Goal: Use online tool/utility

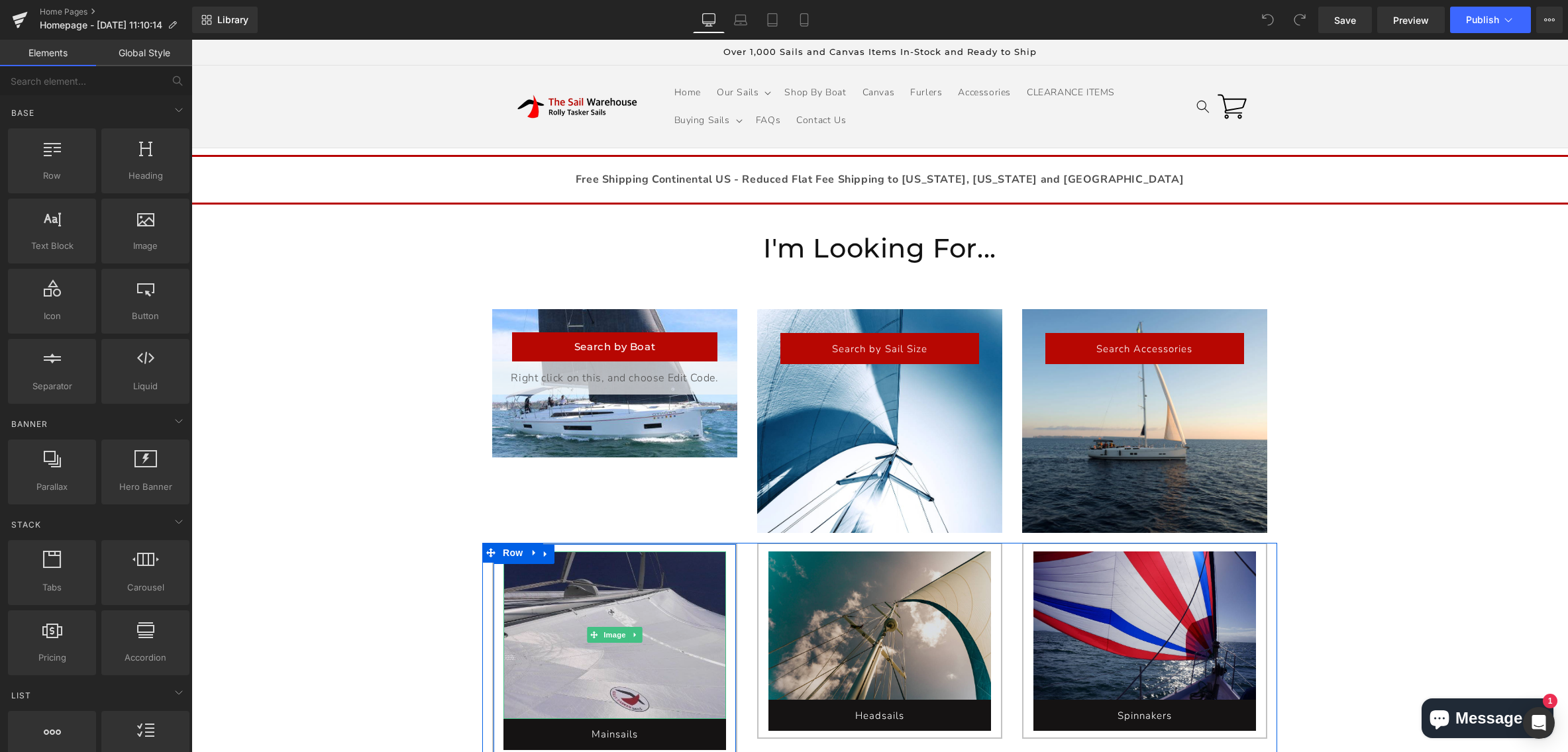
click at [586, 656] on img at bounding box center [615, 635] width 223 height 168
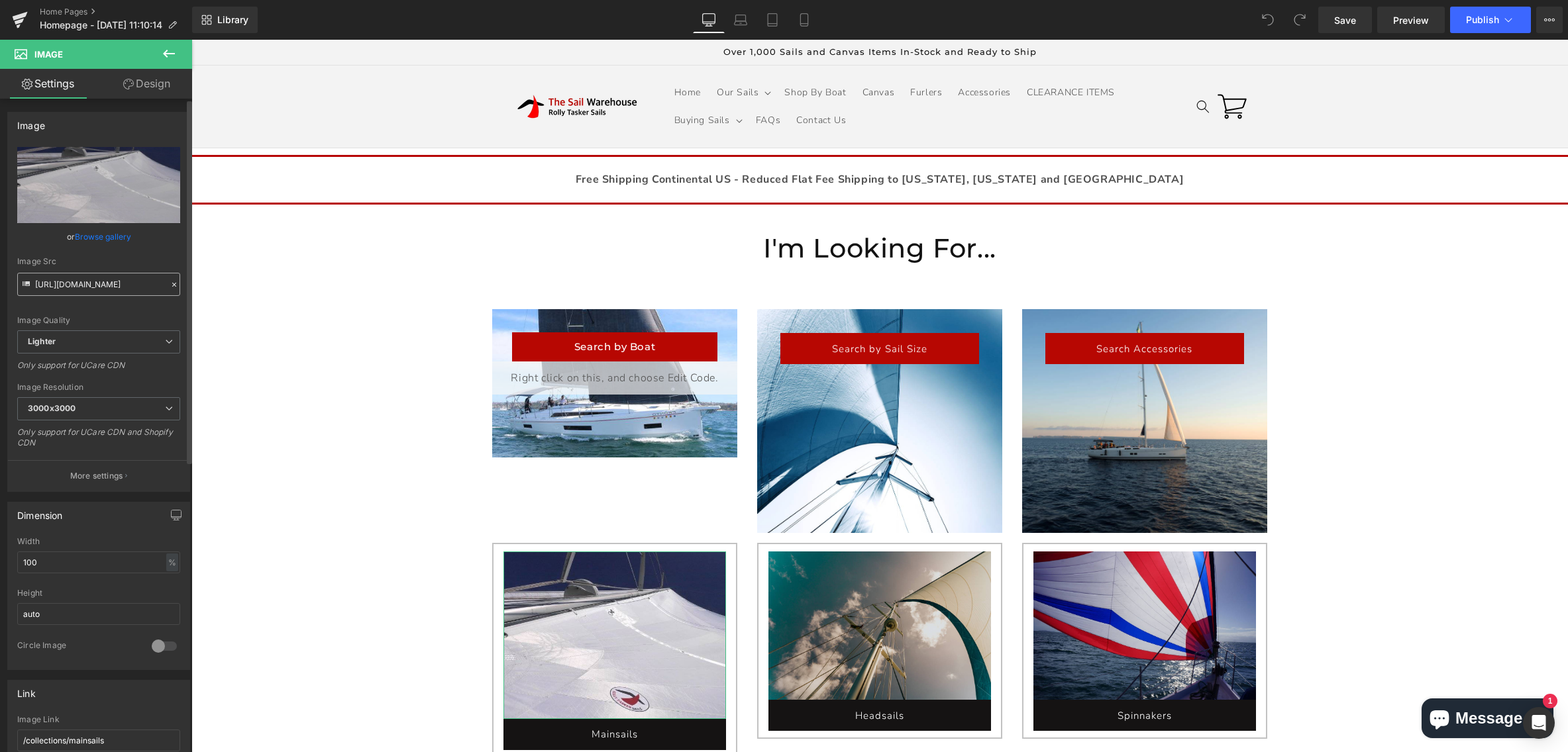
click at [84, 287] on input "[URL][DOMAIN_NAME]" at bounding box center [99, 284] width 163 height 23
click at [32, 286] on icon at bounding box center [26, 286] width 15 height 15
click at [31, 280] on icon at bounding box center [26, 286] width 15 height 15
drag, startPoint x: 31, startPoint y: 283, endPoint x: 164, endPoint y: 289, distance: 133.1
click at [164, 289] on div "Image Src [URL][DOMAIN_NAME]" at bounding box center [99, 276] width 163 height 39
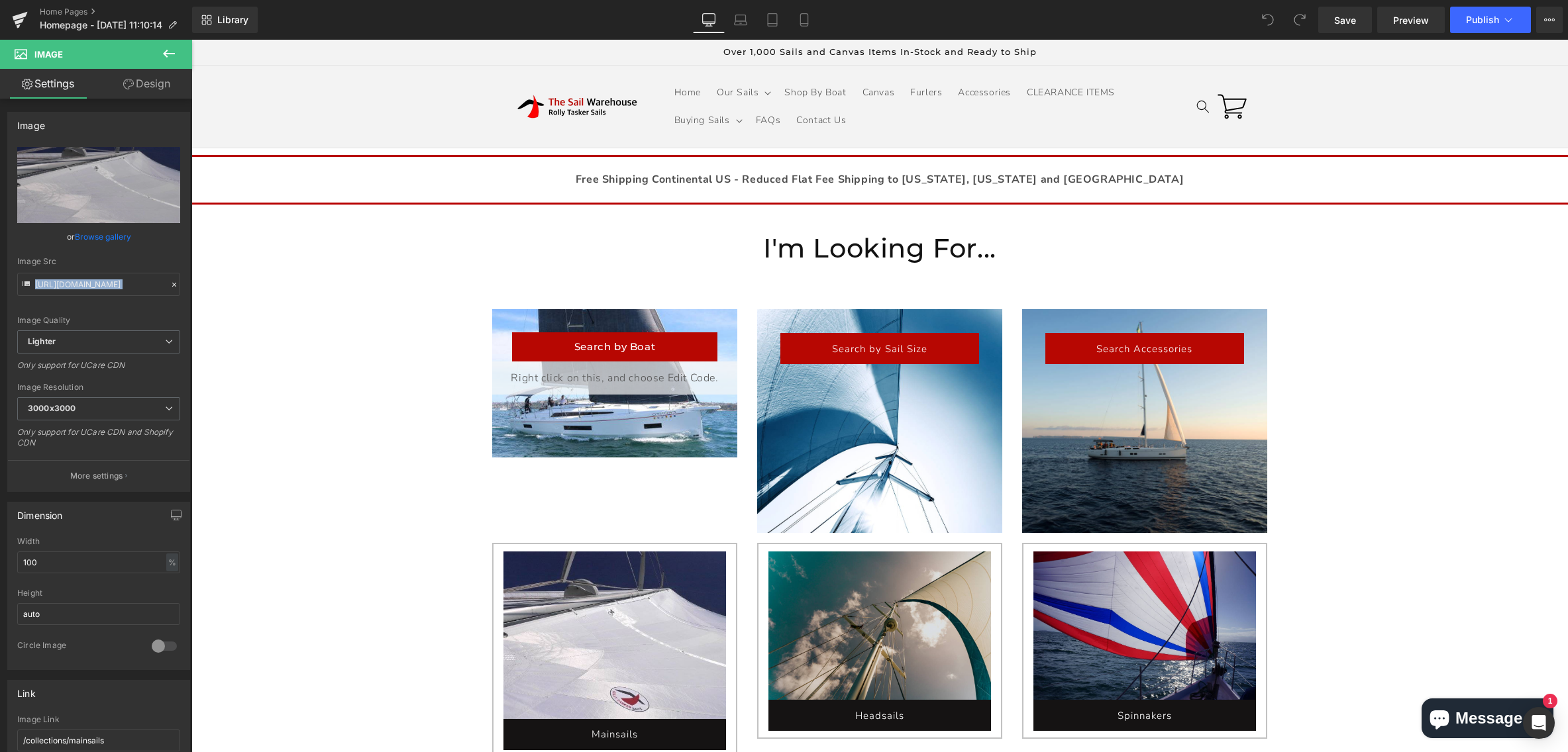
copy div "Image Quality Lighter Lightest Lighter Lighter Lightest"
